Goal: Information Seeking & Learning: Learn about a topic

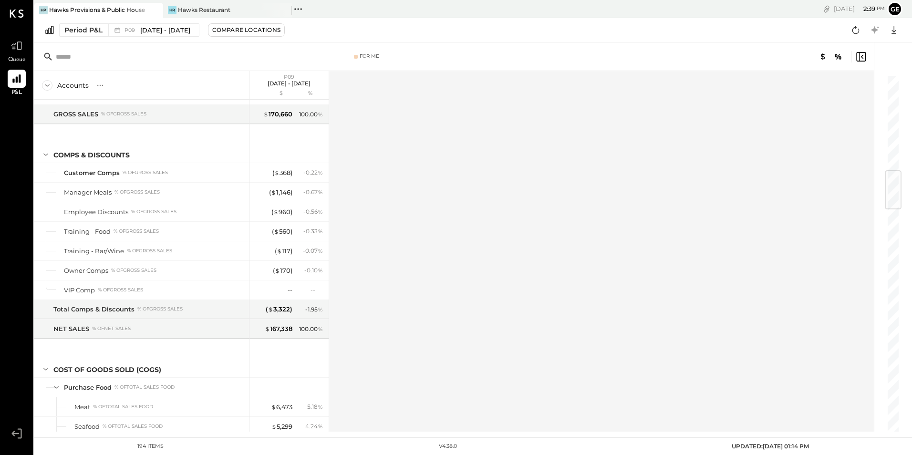
scroll to position [811, 0]
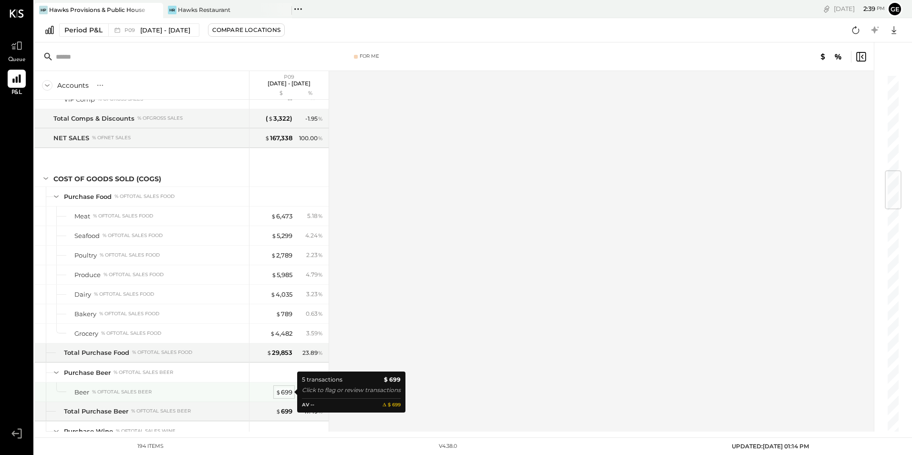
click at [289, 389] on div "$ 699" at bounding box center [284, 392] width 17 height 9
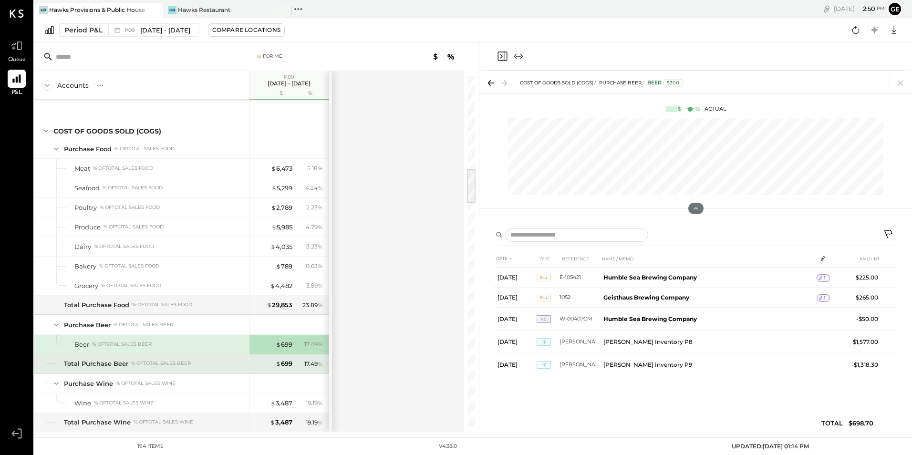
scroll to position [954, 0]
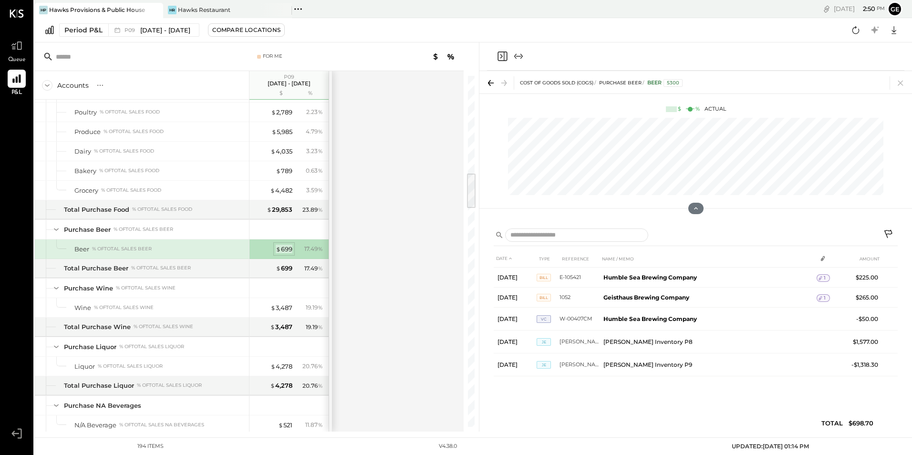
click at [285, 246] on div "$ 699" at bounding box center [284, 249] width 17 height 9
click at [278, 310] on div "$ 3,487" at bounding box center [282, 308] width 22 height 9
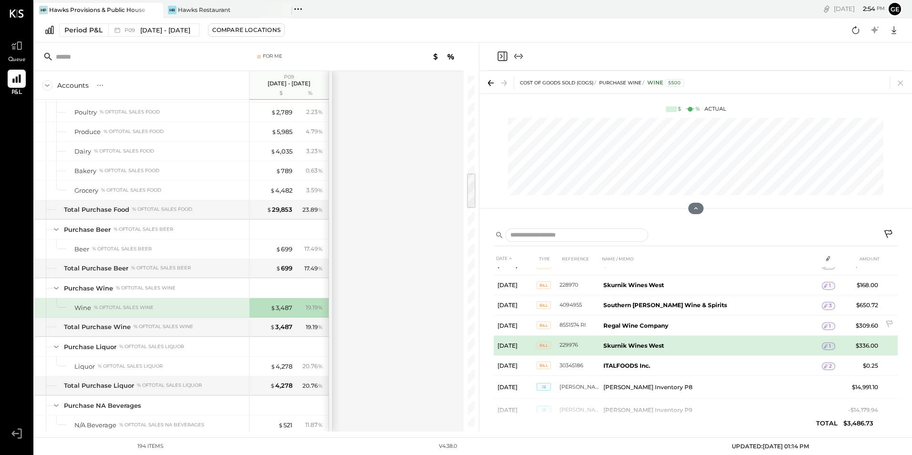
scroll to position [48, 0]
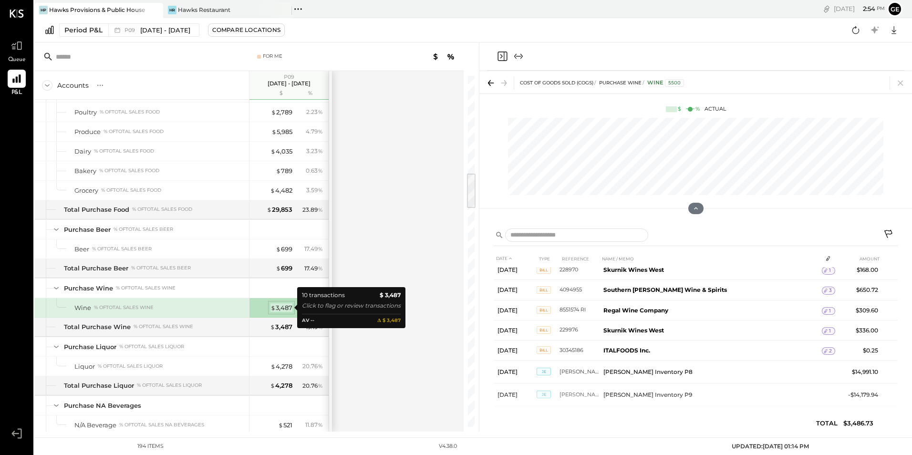
click at [284, 309] on div "$ 3,487" at bounding box center [282, 308] width 22 height 9
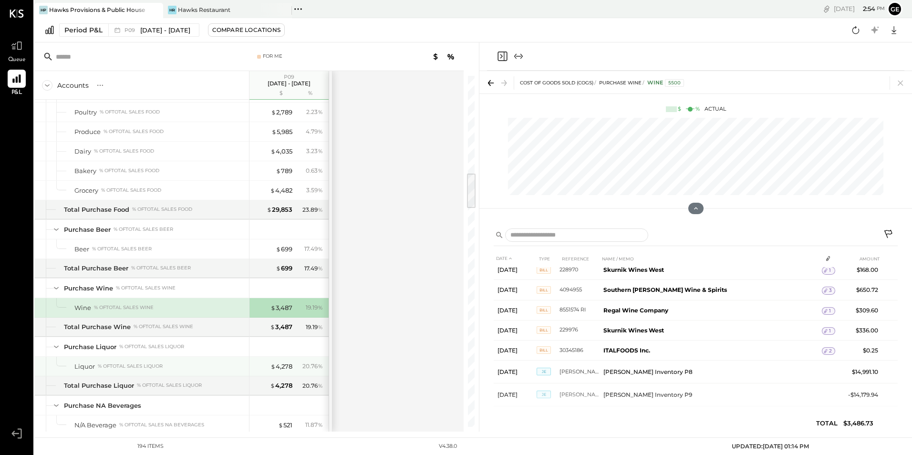
click at [281, 371] on div "$ 4,278 20.76 %" at bounding box center [290, 366] width 72 height 19
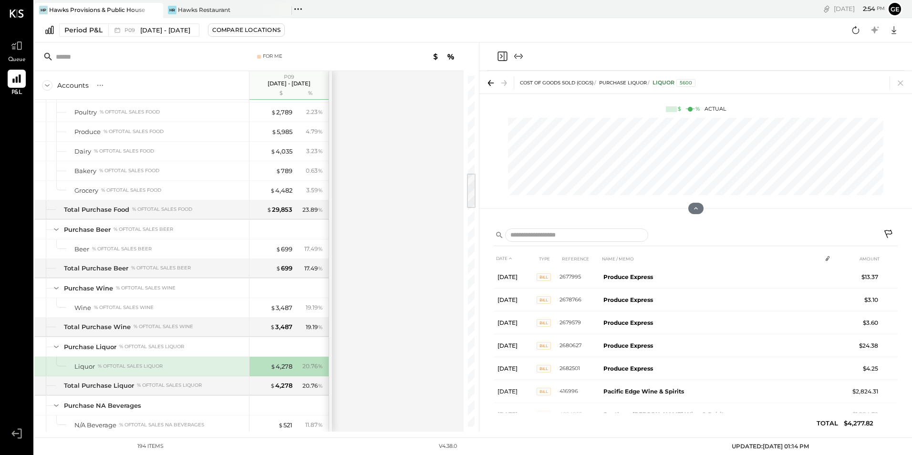
scroll to position [52, 0]
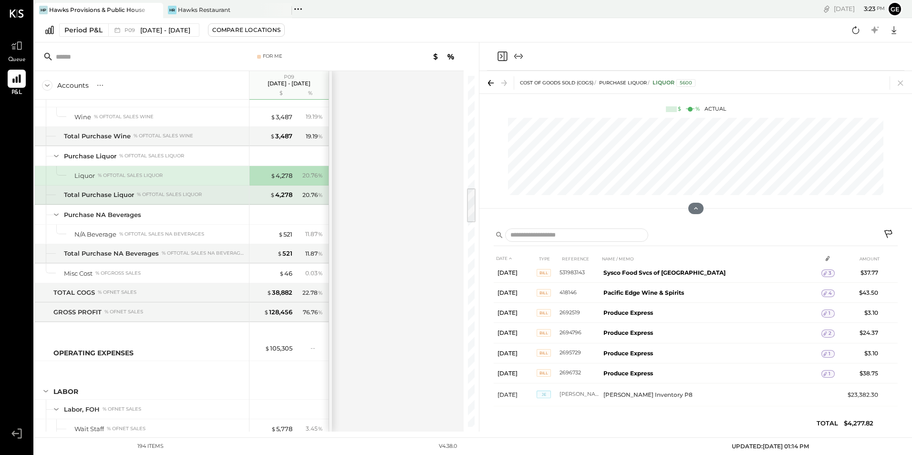
scroll to position [1098, 0]
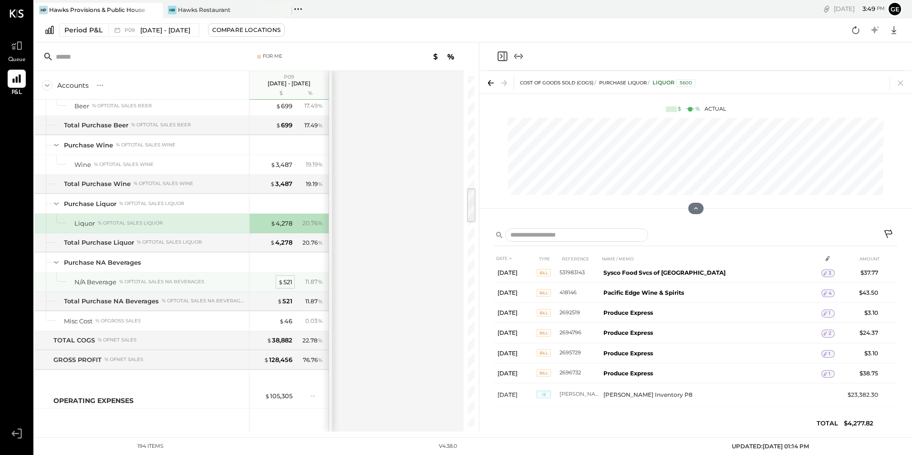
click at [289, 283] on div "$ 521" at bounding box center [285, 282] width 14 height 9
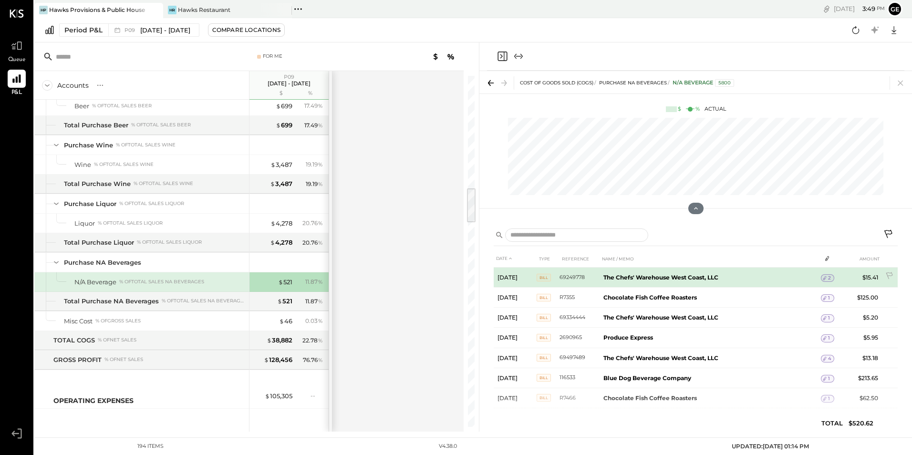
click at [828, 276] on span "2" at bounding box center [829, 278] width 3 height 7
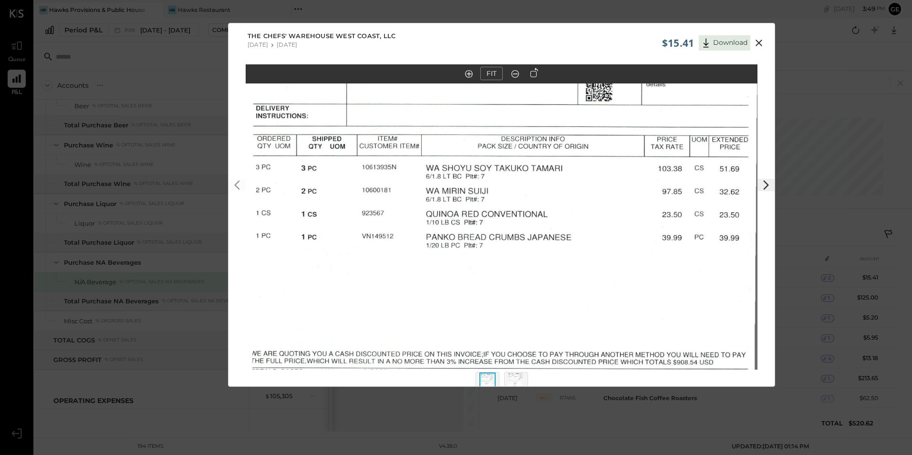
click at [516, 376] on img at bounding box center [516, 383] width 16 height 21
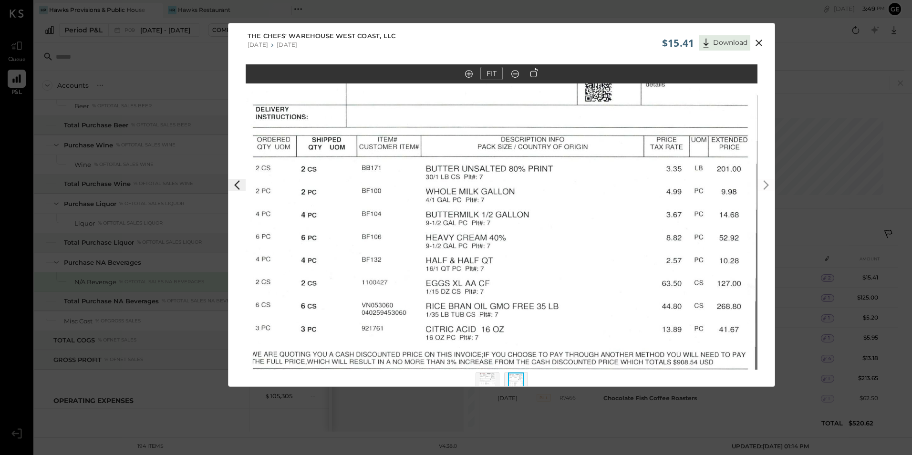
click at [756, 42] on icon at bounding box center [759, 42] width 11 height 11
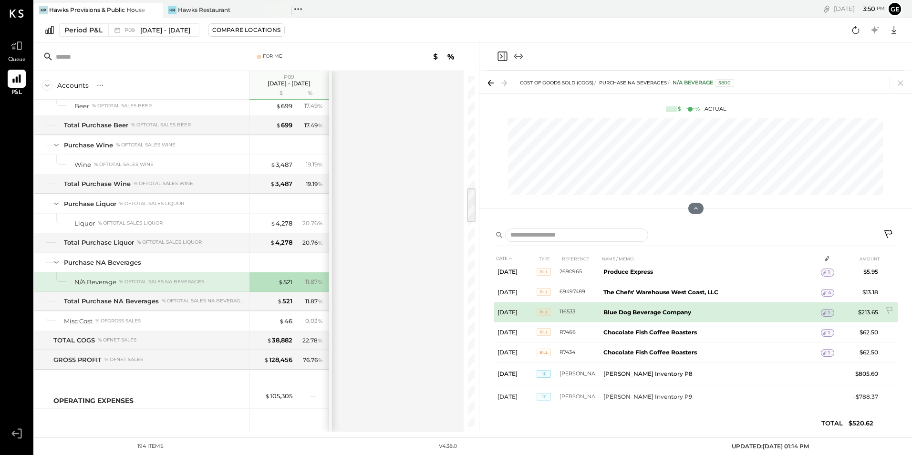
scroll to position [76, 0]
